Goal: Complete application form

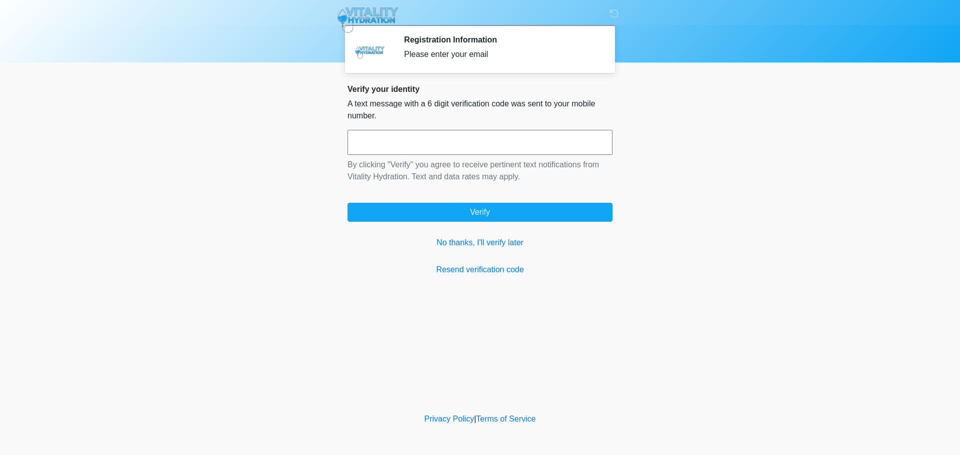
click at [468, 143] on input "text" at bounding box center [479, 142] width 265 height 25
click at [479, 246] on link "No thanks, I'll verify later" at bounding box center [479, 243] width 265 height 12
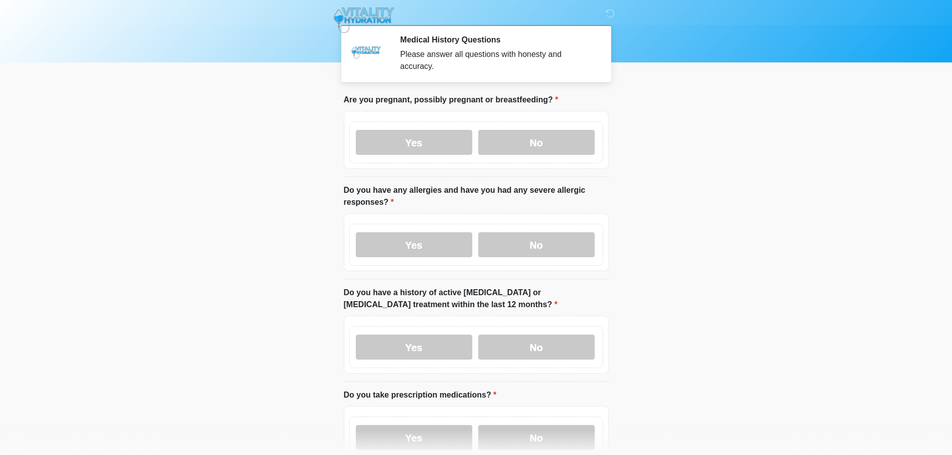
drag, startPoint x: 348, startPoint y: 88, endPoint x: 536, endPoint y: 92, distance: 188.4
click at [536, 94] on label "Are you pregnant, possibly pregnant or breastfeeding?" at bounding box center [451, 100] width 214 height 12
click at [537, 94] on label "Are you pregnant, possibly pregnant or breastfeeding?" at bounding box center [451, 100] width 214 height 12
click at [511, 130] on label "No" at bounding box center [536, 142] width 116 height 25
click at [535, 239] on label "No" at bounding box center [536, 244] width 116 height 25
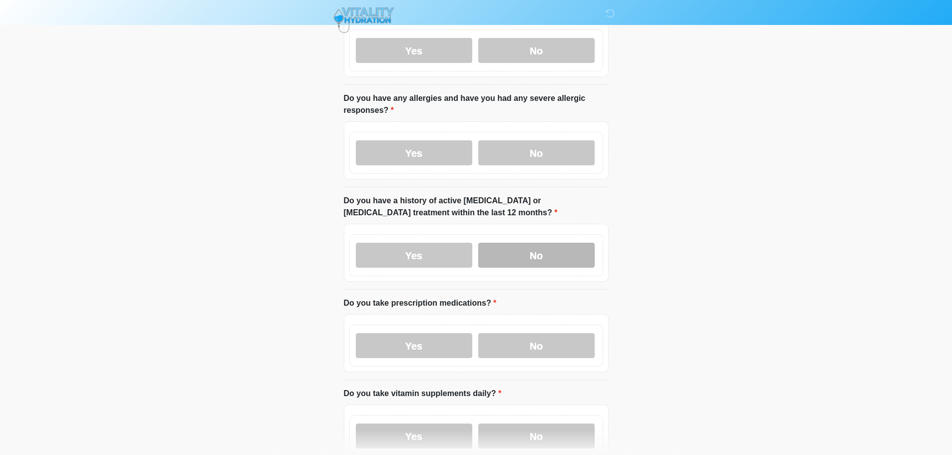
scroll to position [100, 0]
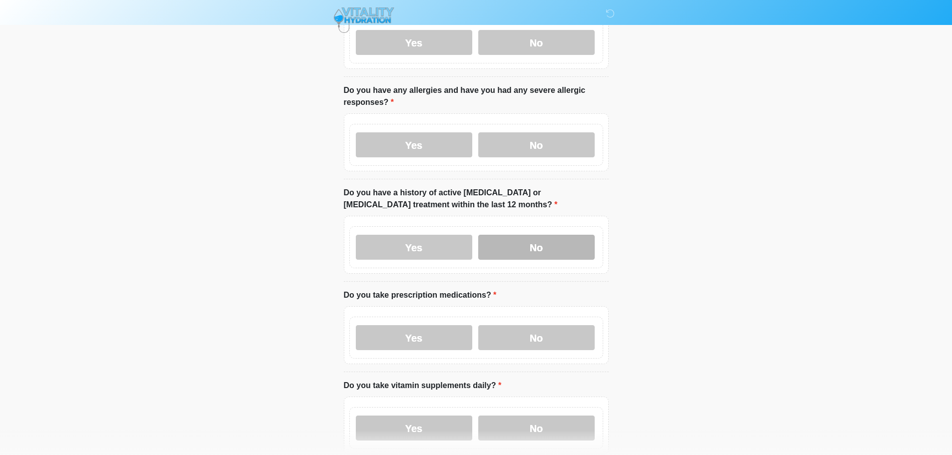
click at [532, 242] on label "No" at bounding box center [536, 247] width 116 height 25
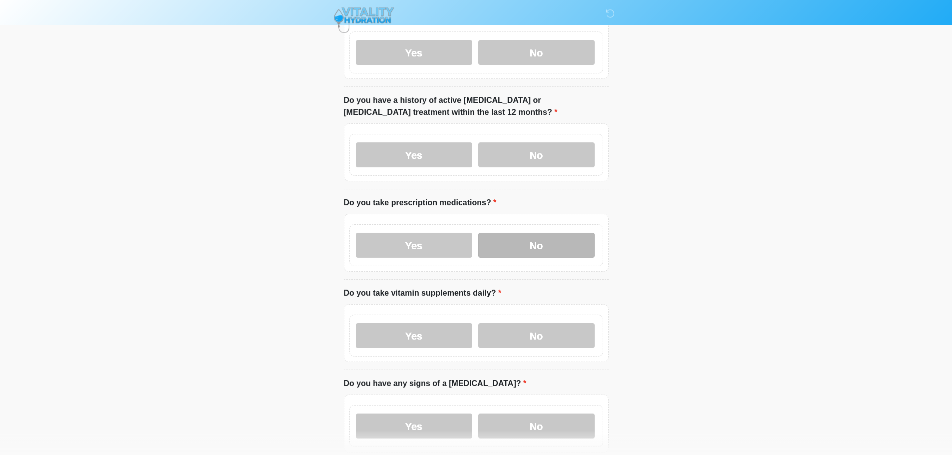
scroll to position [200, 0]
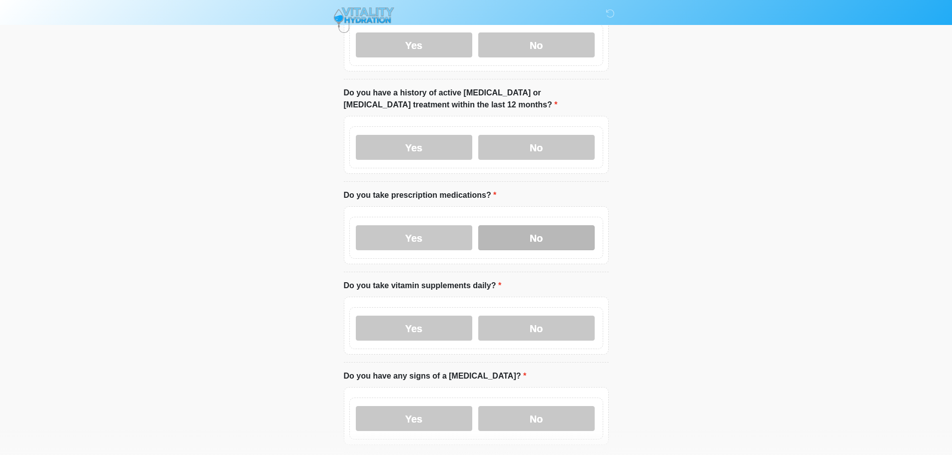
click at [516, 225] on label "No" at bounding box center [536, 237] width 116 height 25
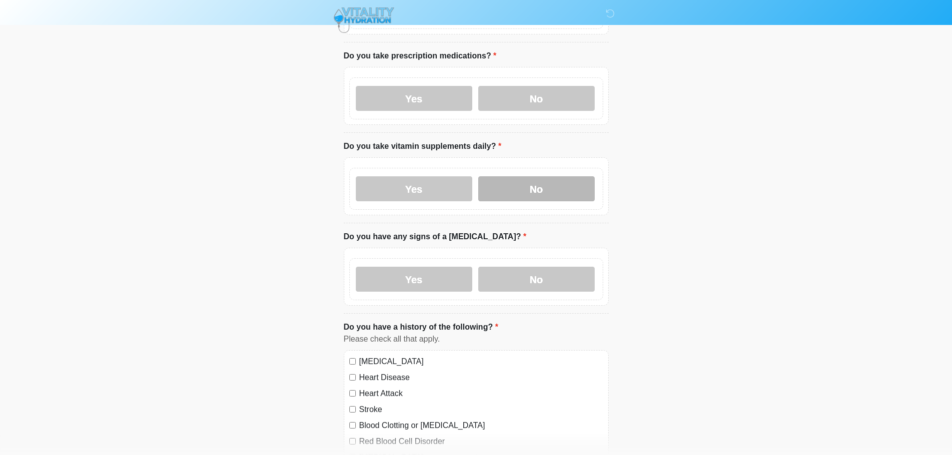
scroll to position [350, 0]
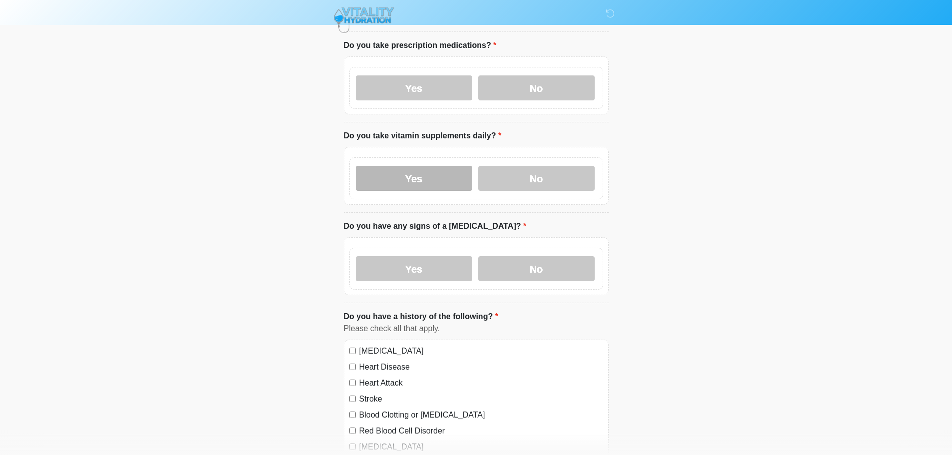
click at [457, 166] on label "Yes" at bounding box center [414, 178] width 116 height 25
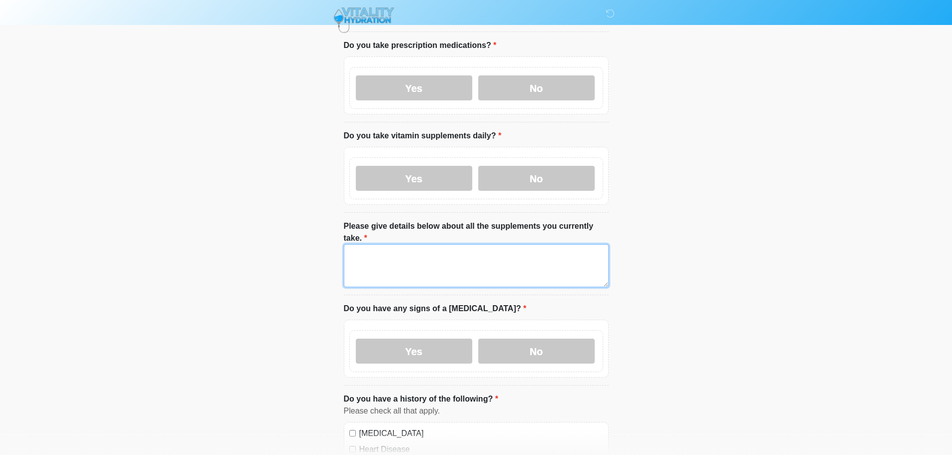
click at [447, 244] on textarea "Please give details below about all the supplements you currently take." at bounding box center [476, 265] width 265 height 43
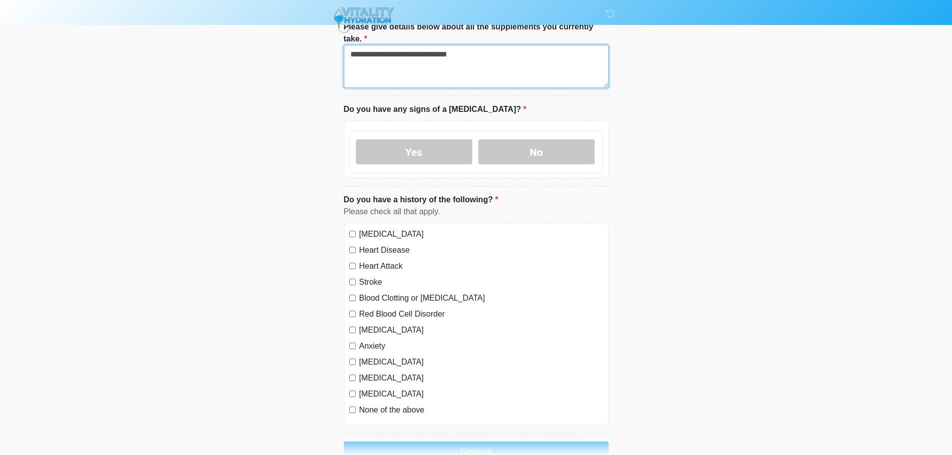
scroll to position [550, 0]
type textarea "**********"
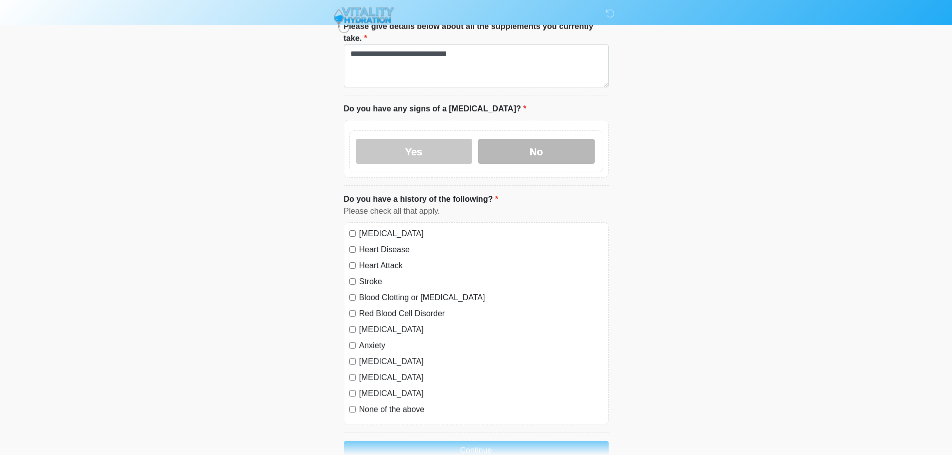
click at [539, 139] on label "No" at bounding box center [536, 151] width 116 height 25
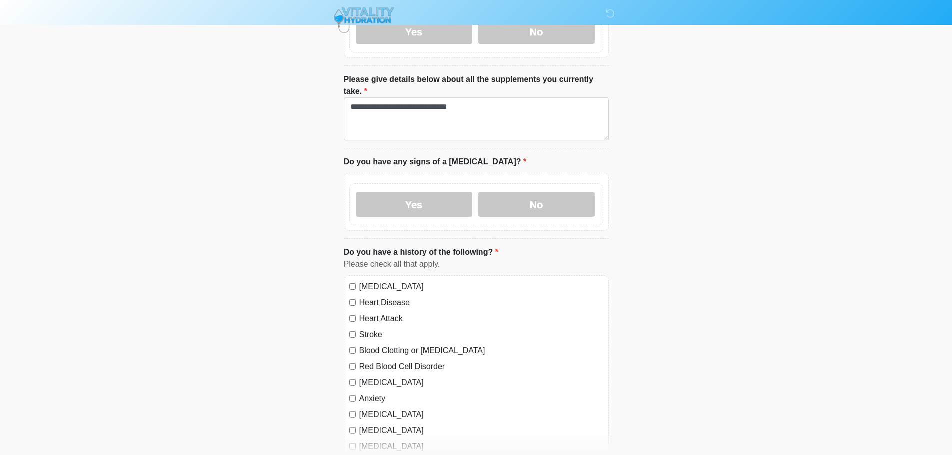
scroll to position [587, 0]
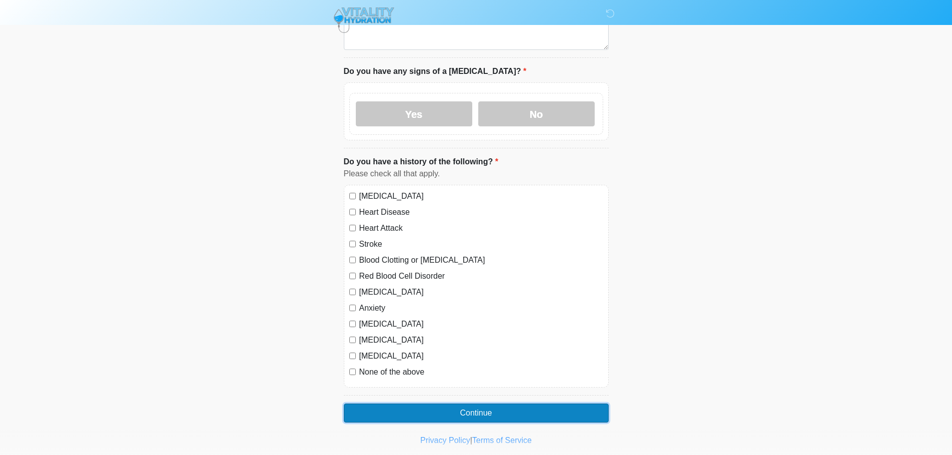
click at [495, 404] on button "Continue" at bounding box center [476, 413] width 265 height 19
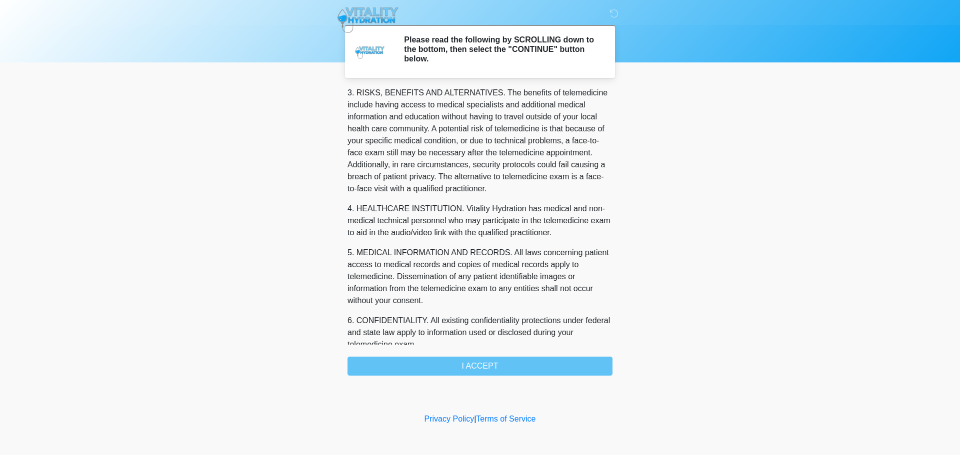
scroll to position [324, 0]
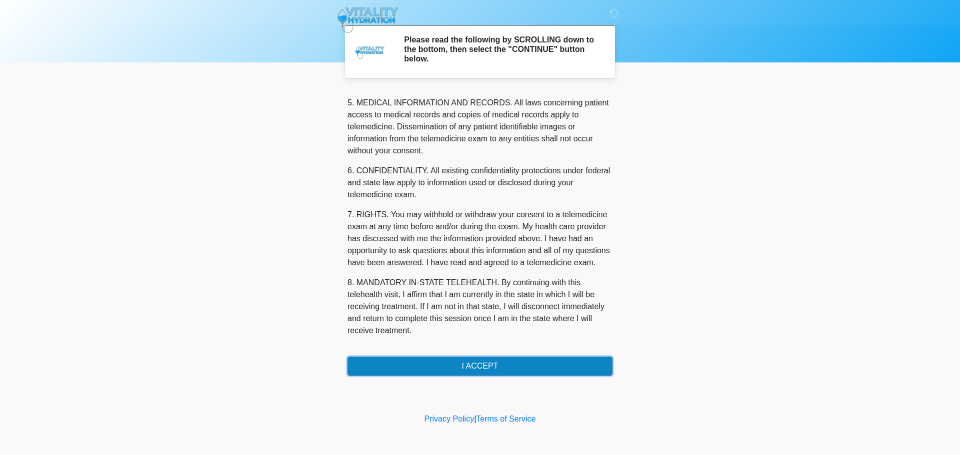
click at [467, 365] on button "I ACCEPT" at bounding box center [479, 366] width 265 height 19
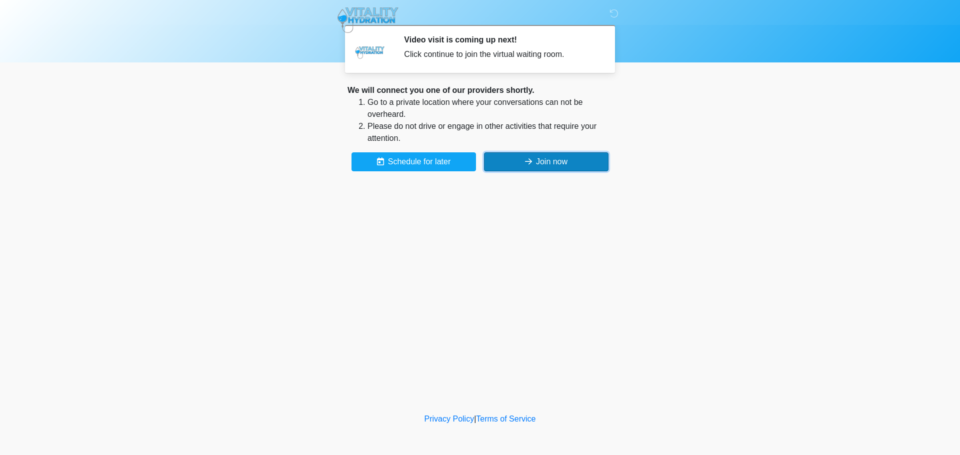
click at [523, 154] on button "Join now" at bounding box center [546, 161] width 124 height 19
